Goal: Information Seeking & Learning: Learn about a topic

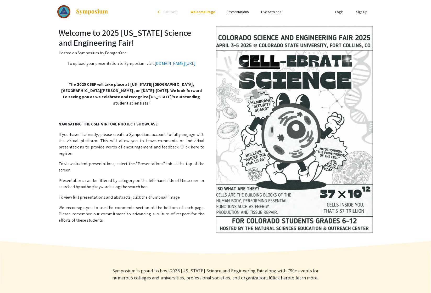
click at [234, 14] on link "Presentations" at bounding box center [238, 11] width 21 height 5
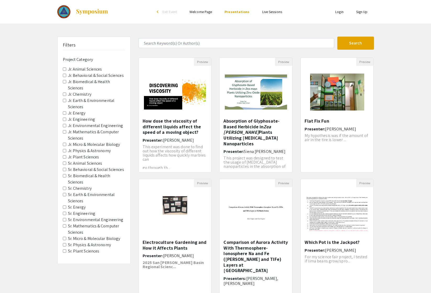
click at [76, 227] on label "Sr. Mathematics & Computer Sciences" at bounding box center [96, 229] width 57 height 13
click at [66, 227] on Sciences "Sr. Mathematics & Computer Sciences" at bounding box center [64, 225] width 3 height 3
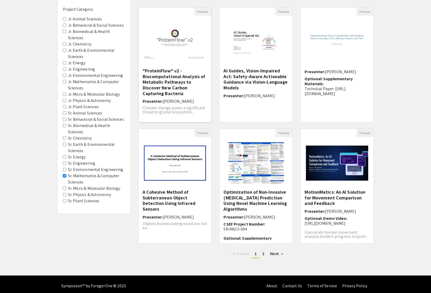
scroll to position [54, 0]
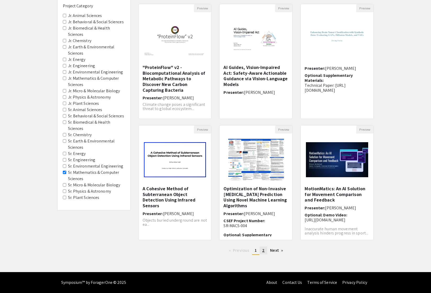
click at [265, 252] on link "page 2" at bounding box center [263, 251] width 8 height 8
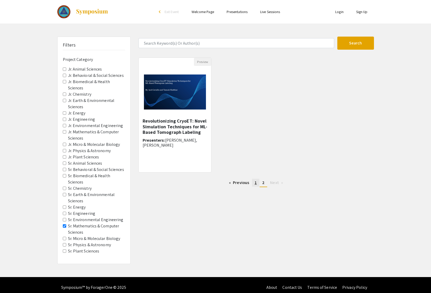
click at [256, 184] on span "1" at bounding box center [255, 182] width 2 height 5
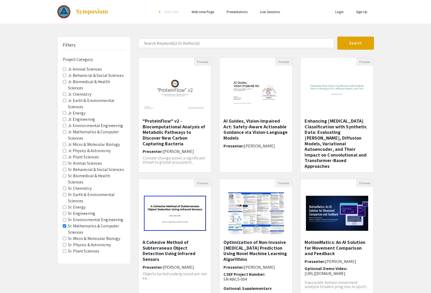
click at [64, 227] on Sciences "Sr. Mathematics & Computer Sciences" at bounding box center [64, 225] width 3 height 3
